Goal: Find specific page/section: Find specific page/section

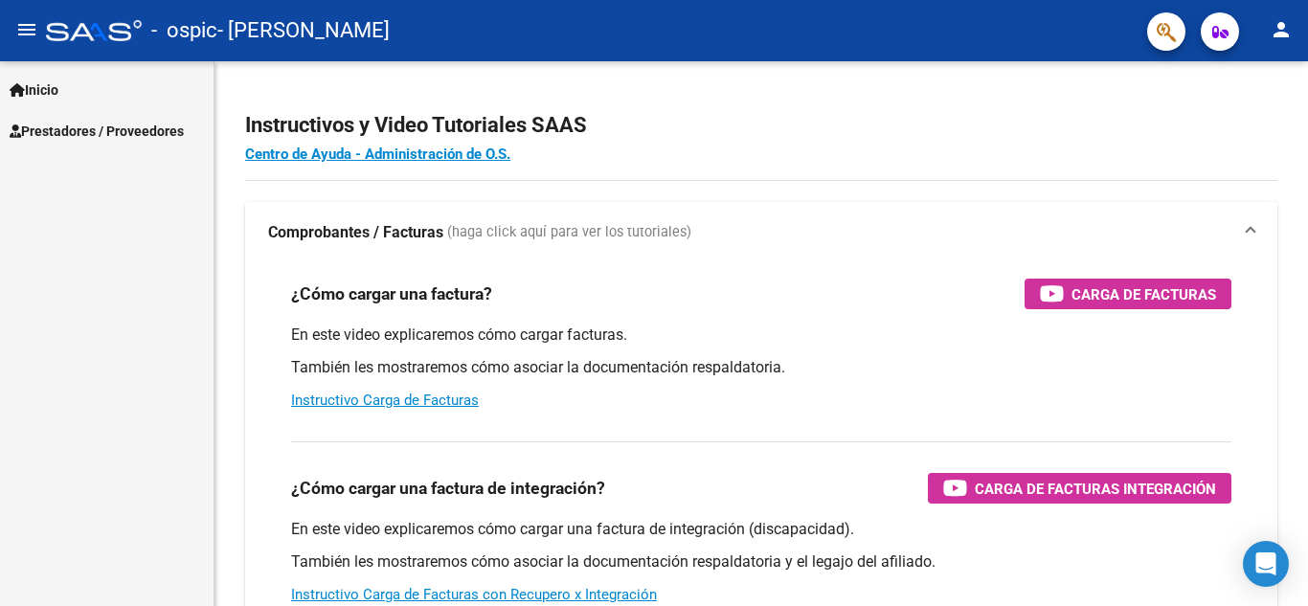
click at [1067, 128] on h2 "Instructivos y Video Tutoriales SAAS" at bounding box center [761, 125] width 1032 height 36
click at [58, 85] on span "Inicio" at bounding box center [34, 89] width 49 height 21
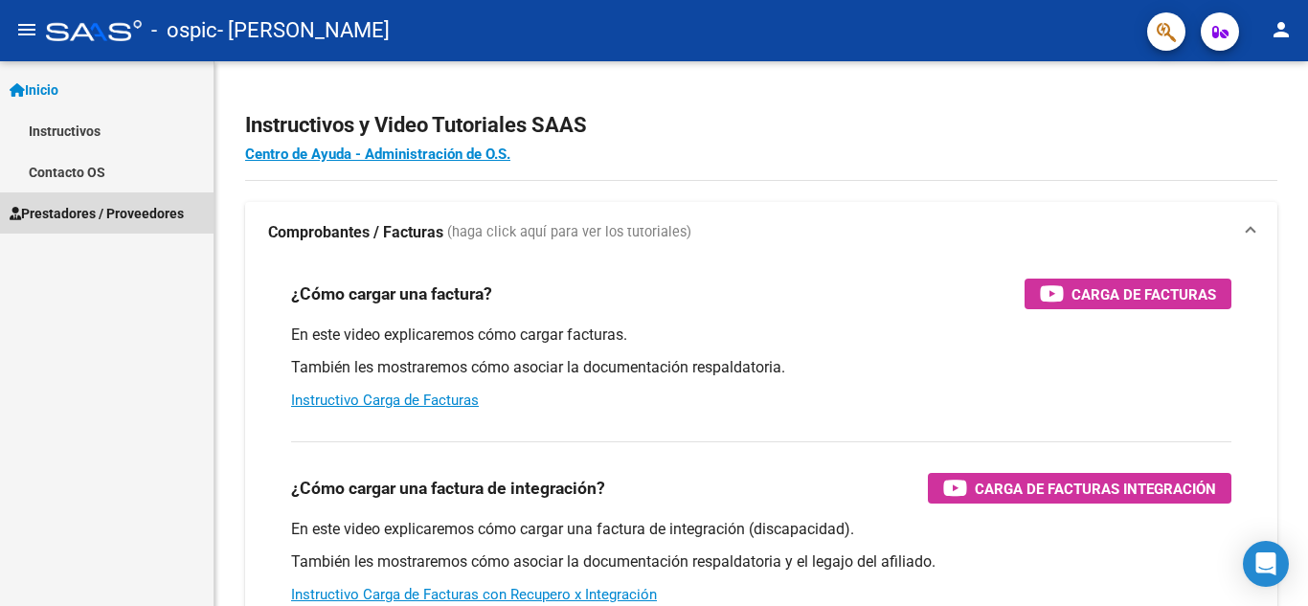
click at [79, 213] on span "Prestadores / Proveedores" at bounding box center [97, 213] width 174 height 21
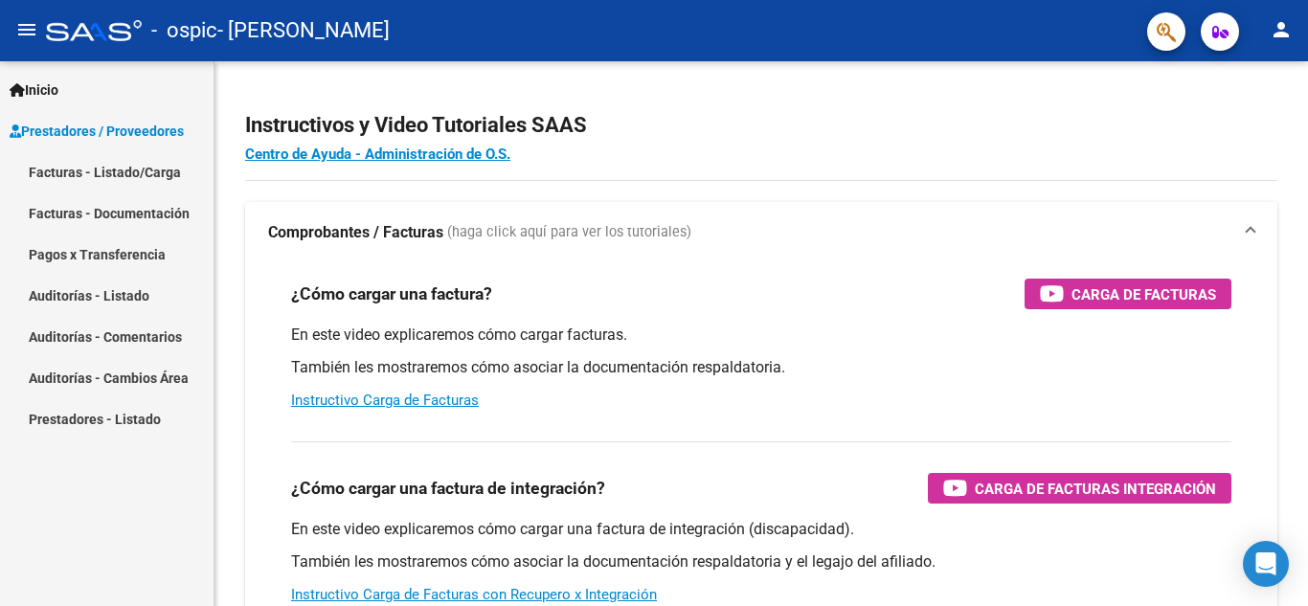
click at [134, 169] on link "Facturas - Listado/Carga" at bounding box center [107, 171] width 214 height 41
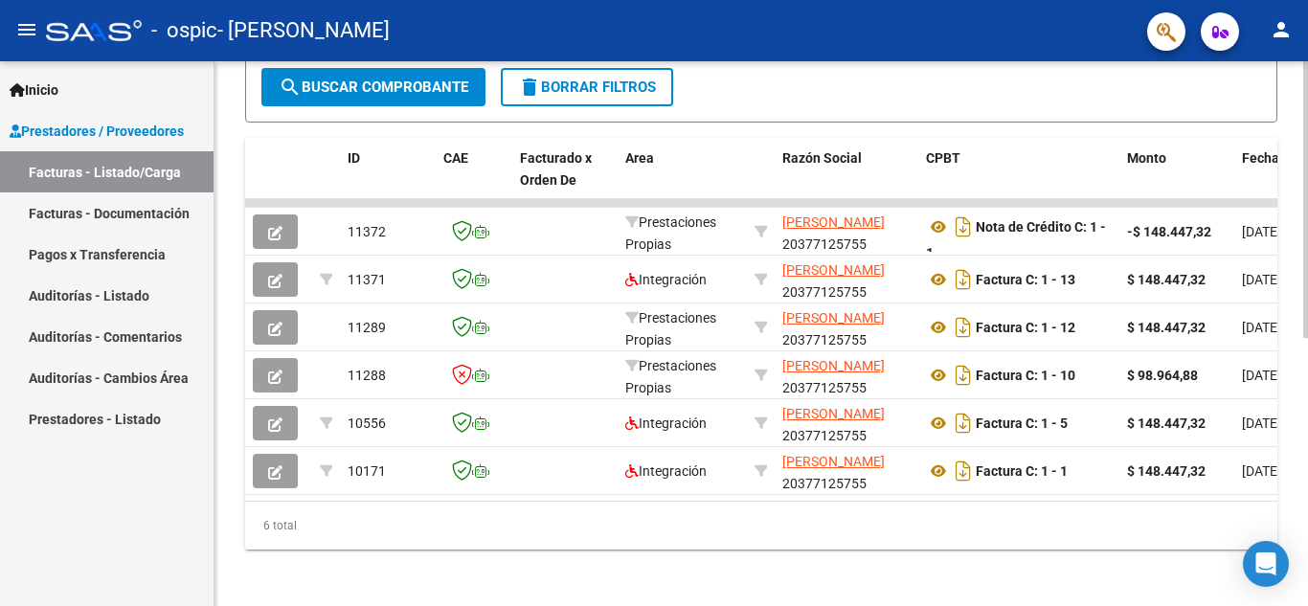
scroll to position [527, 0]
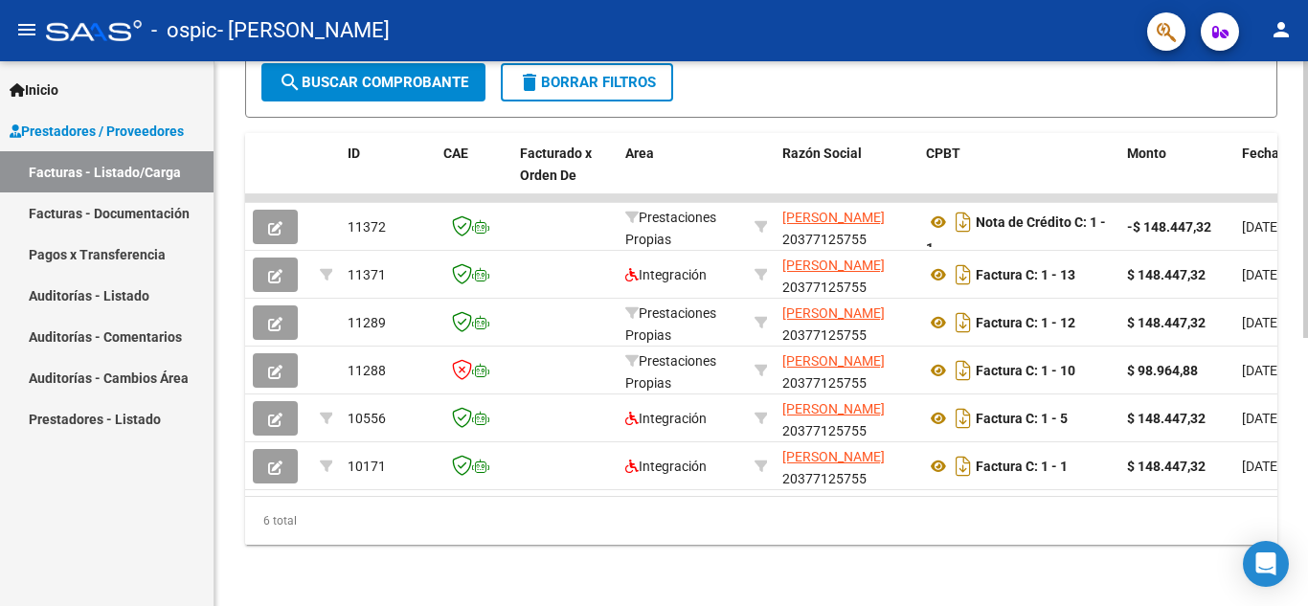
click at [1307, 406] on div at bounding box center [1306, 467] width 5 height 277
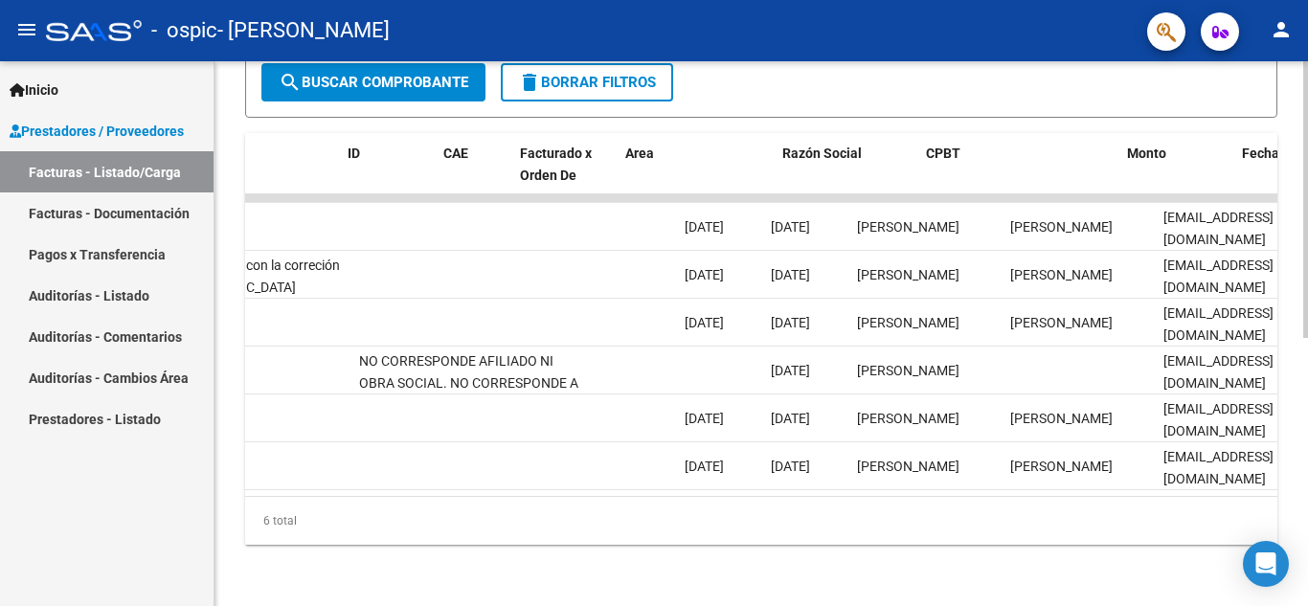
scroll to position [0, 0]
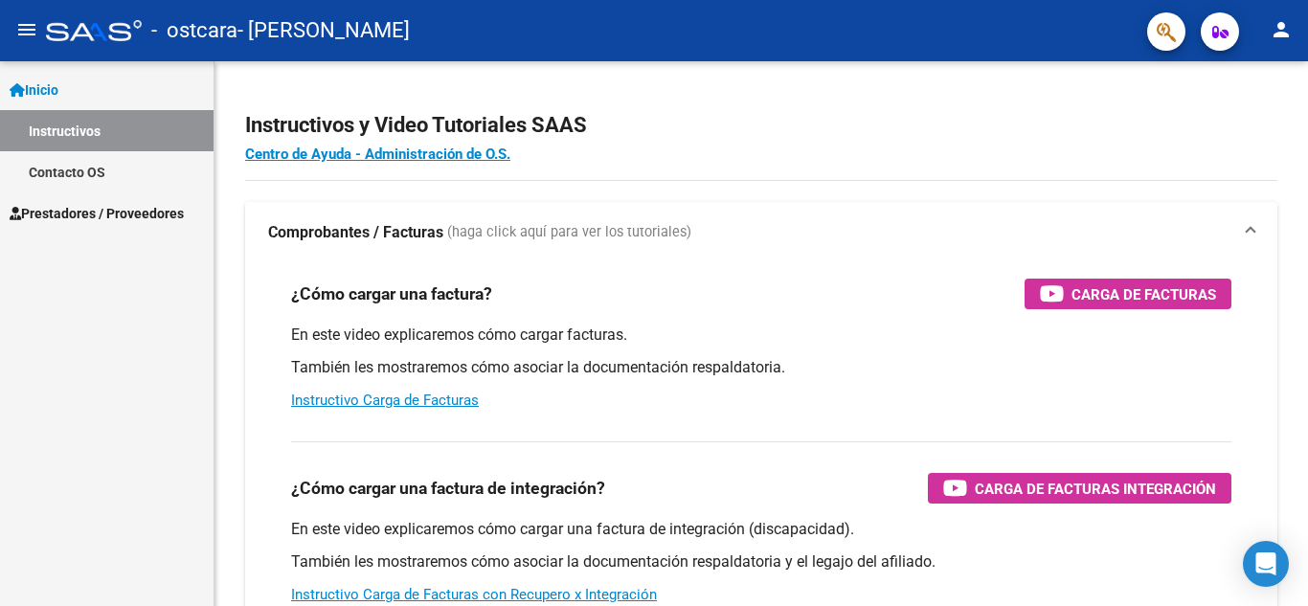
click at [64, 207] on span "Prestadores / Proveedores" at bounding box center [97, 213] width 174 height 21
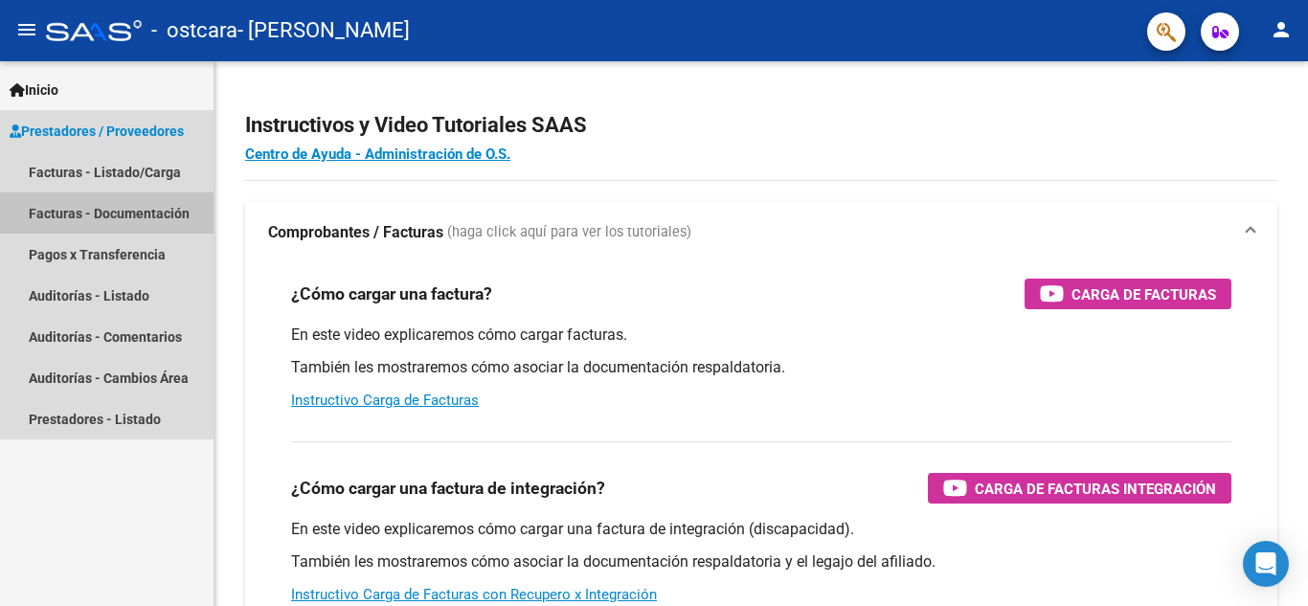
click at [130, 212] on link "Facturas - Documentación" at bounding box center [107, 213] width 214 height 41
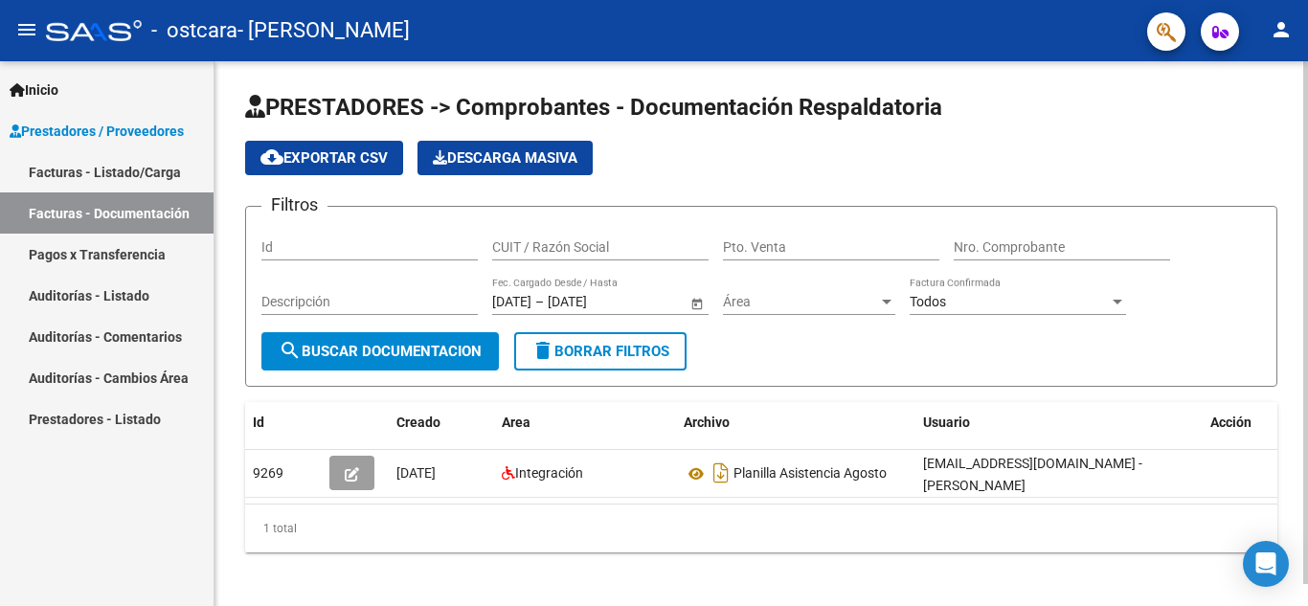
scroll to position [23, 0]
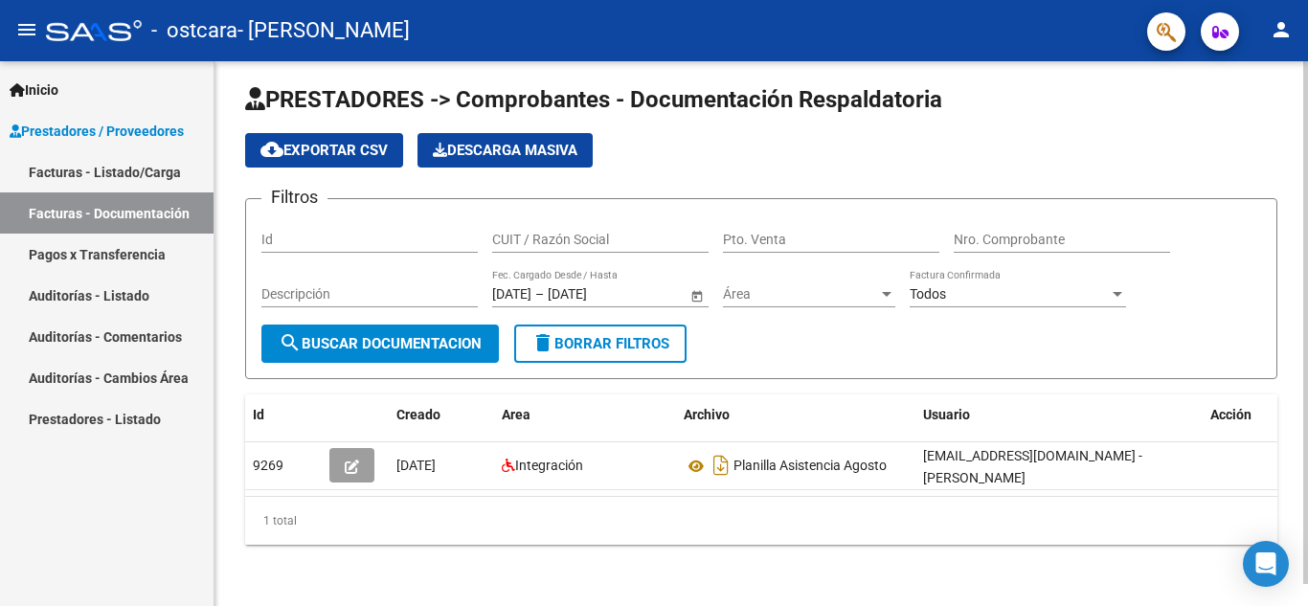
click at [1307, 243] on div at bounding box center [1306, 344] width 5 height 523
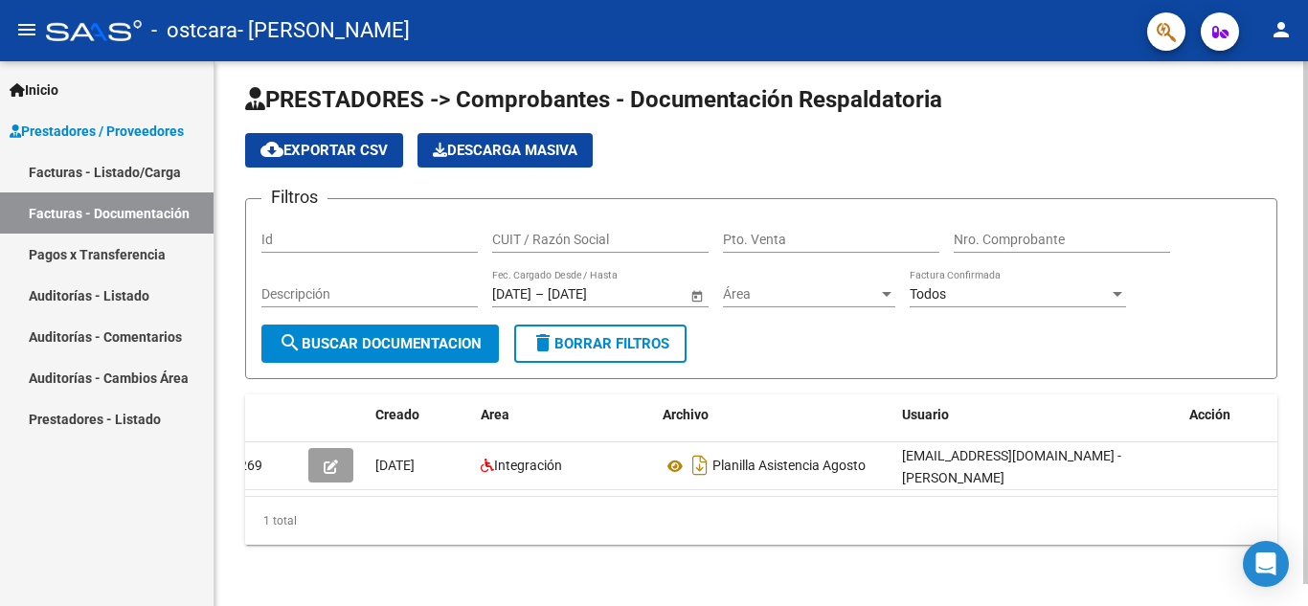
scroll to position [0, 0]
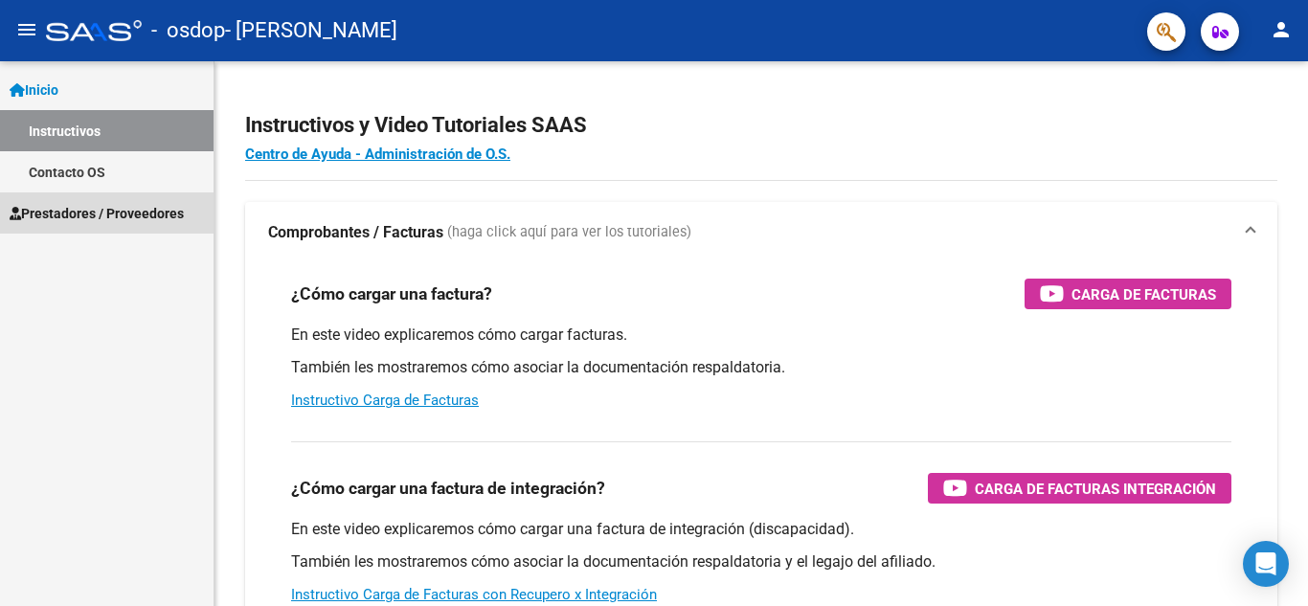
click at [88, 209] on span "Prestadores / Proveedores" at bounding box center [97, 213] width 174 height 21
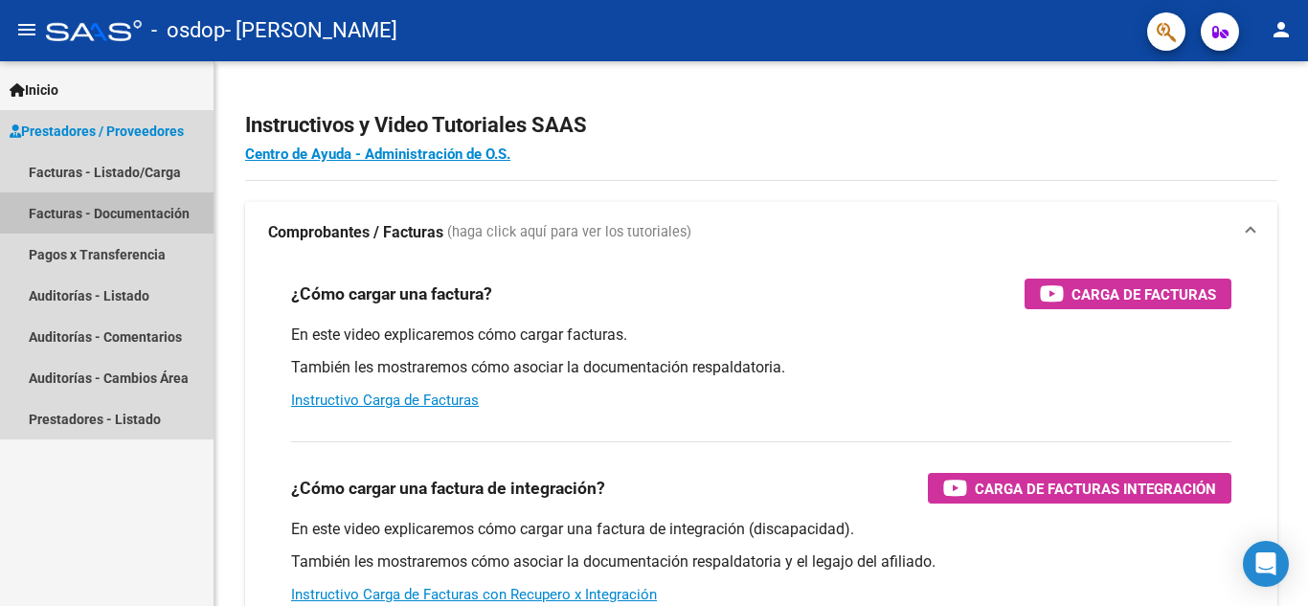
click at [91, 209] on link "Facturas - Documentación" at bounding box center [107, 213] width 214 height 41
